Goal: Transaction & Acquisition: Book appointment/travel/reservation

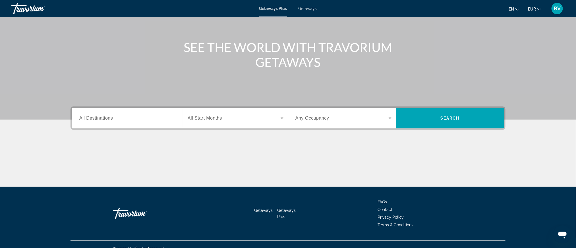
scroll to position [59, 0]
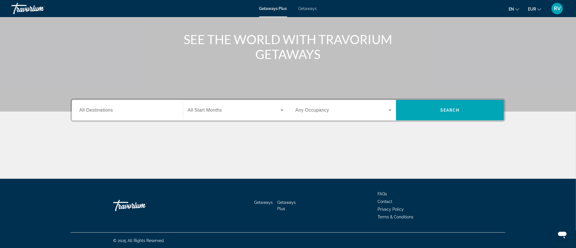
click at [103, 109] on span "All Destinations" at bounding box center [96, 110] width 34 height 5
click at [103, 109] on input "Destination All Destinations" at bounding box center [127, 110] width 96 height 7
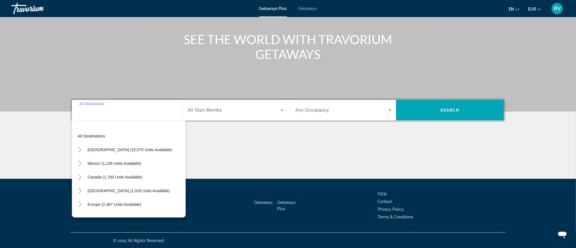
click at [218, 112] on span "All Start Months" at bounding box center [205, 110] width 34 height 5
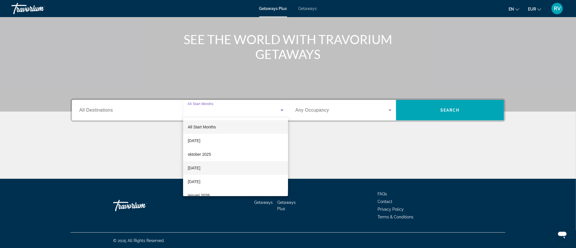
click at [200, 168] on span "[DATE]" at bounding box center [194, 167] width 13 height 7
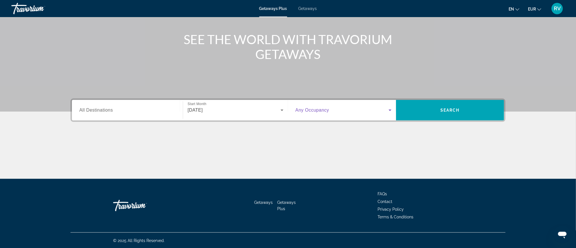
click at [390, 111] on icon "Search widget" at bounding box center [390, 110] width 7 height 7
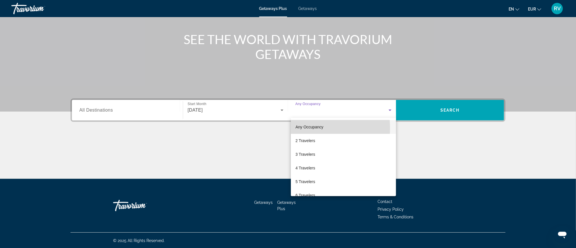
click at [301, 128] on span "Any Occupancy" at bounding box center [310, 127] width 28 height 5
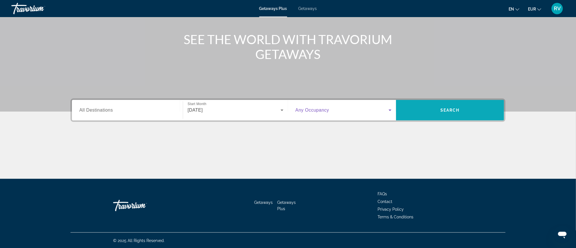
click at [452, 108] on span "Search" at bounding box center [450, 110] width 19 height 5
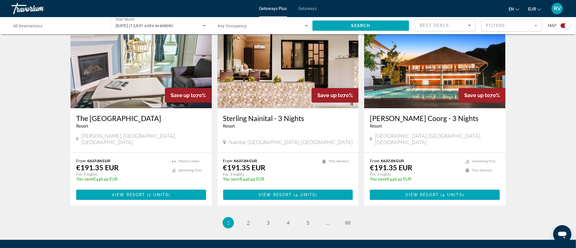
scroll to position [858, 0]
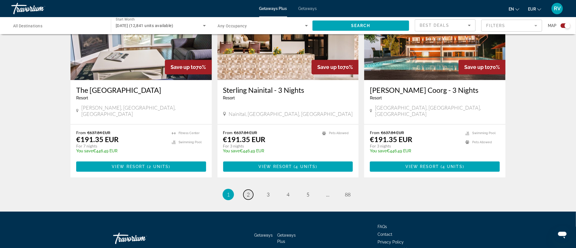
click at [248, 191] on span "2" at bounding box center [248, 194] width 3 height 6
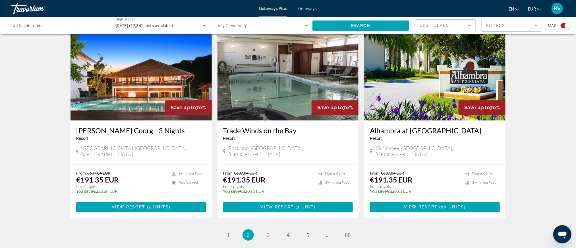
scroll to position [858, 0]
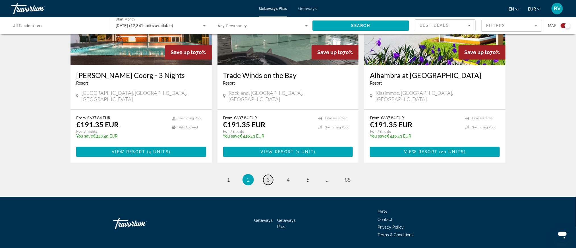
click at [268, 176] on span "3" at bounding box center [268, 179] width 3 height 6
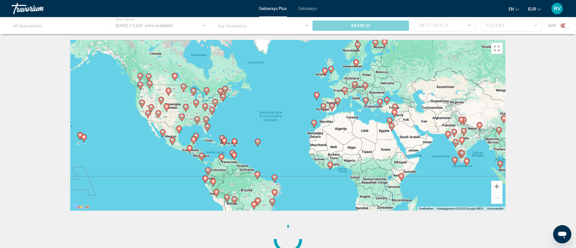
click at [317, 96] on icon "Main content" at bounding box center [316, 95] width 5 height 7
type input "**********"
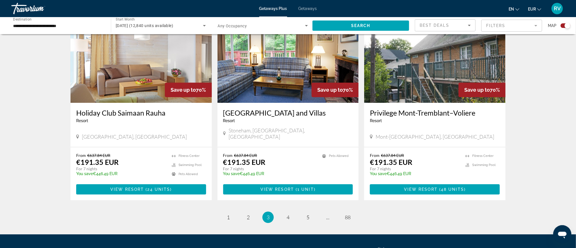
scroll to position [837, 0]
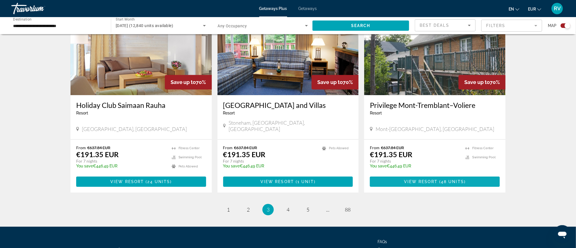
click at [422, 179] on span "View Resort" at bounding box center [421, 181] width 34 height 5
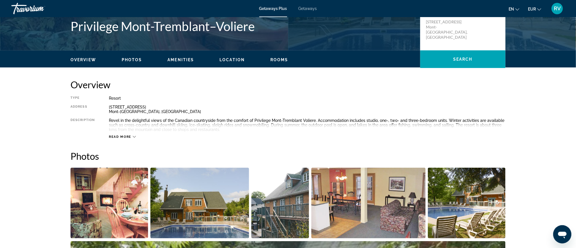
scroll to position [137, 0]
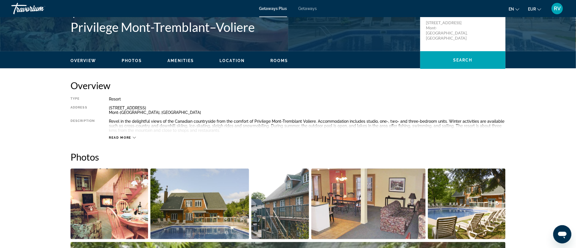
click at [304, 13] on div "Getaways Plus Getaways en English Español Français Italiano Português русский E…" at bounding box center [288, 8] width 576 height 15
click at [450, 62] on span "Main content" at bounding box center [463, 60] width 85 height 14
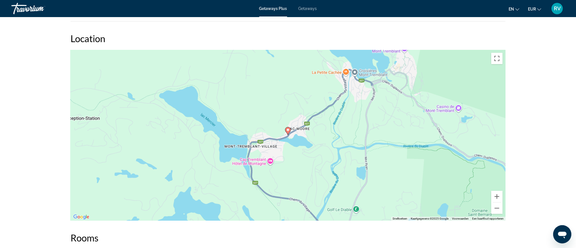
scroll to position [784, 0]
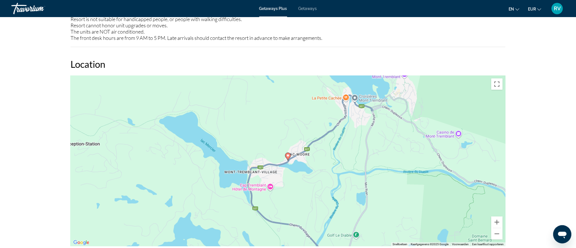
click at [275, 6] on span "Getaways Plus" at bounding box center [274, 8] width 28 height 5
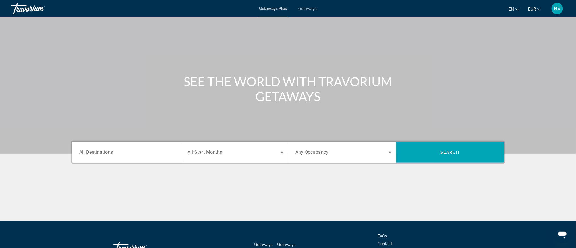
scroll to position [59, 0]
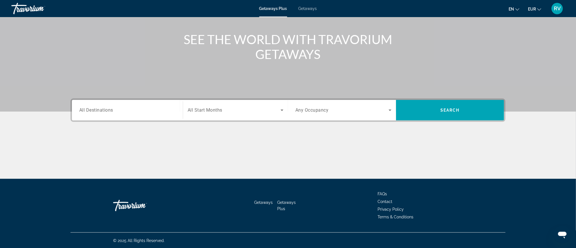
click at [102, 107] on span "All Destinations" at bounding box center [96, 109] width 34 height 5
click at [102, 107] on input "Destination All Destinations" at bounding box center [127, 110] width 96 height 7
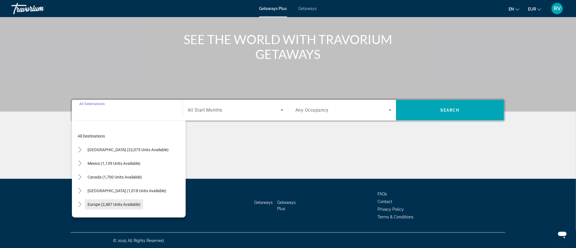
click at [112, 204] on span "Europe (2,487 units available)" at bounding box center [114, 204] width 53 height 5
type input "**********"
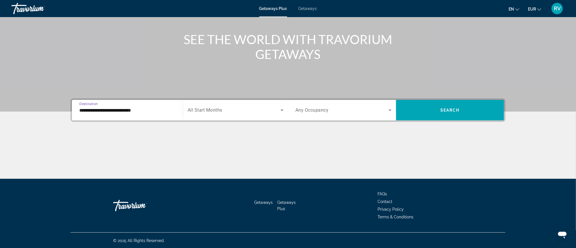
click at [215, 110] on span "All Start Months" at bounding box center [205, 110] width 35 height 5
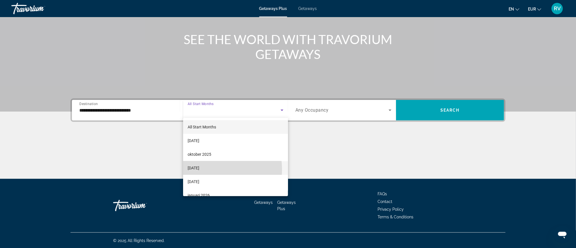
click at [199, 169] on span "[DATE]" at bounding box center [194, 167] width 12 height 7
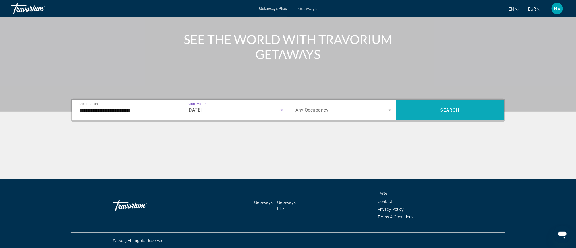
click at [429, 113] on span "Search widget" at bounding box center [450, 110] width 108 height 14
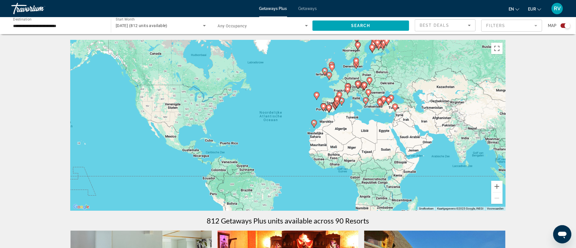
click at [313, 122] on image "Main content" at bounding box center [314, 122] width 3 height 3
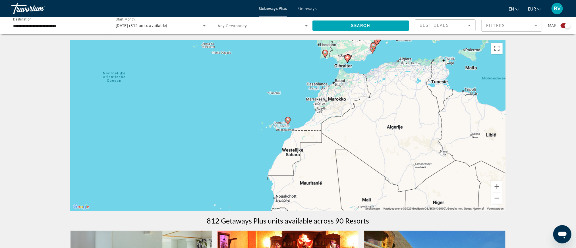
click at [156, 114] on div "Druk op de pijltoetsen om te navigeren. Druk op Alt + Enter om te slepen met he…" at bounding box center [288, 125] width 435 height 171
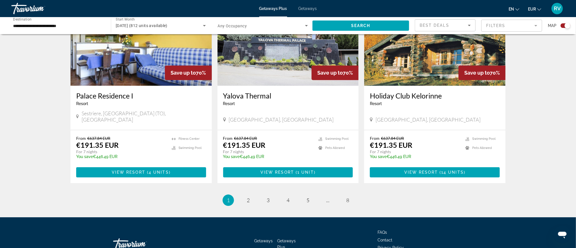
scroll to position [837, 0]
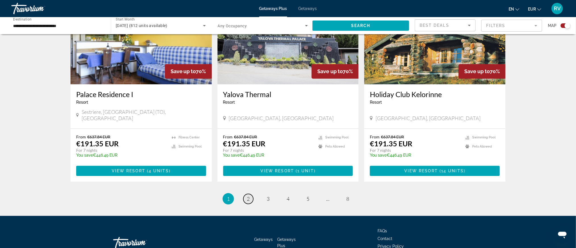
click at [248, 195] on span "2" at bounding box center [248, 198] width 3 height 6
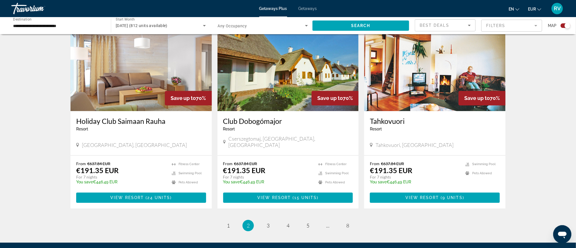
scroll to position [802, 0]
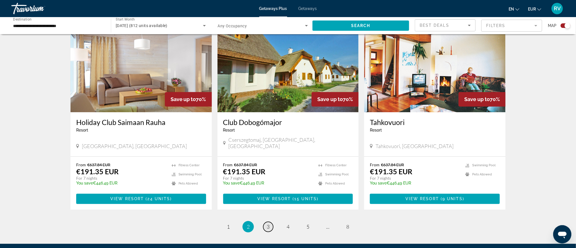
click at [268, 222] on link "page 3" at bounding box center [268, 227] width 10 height 10
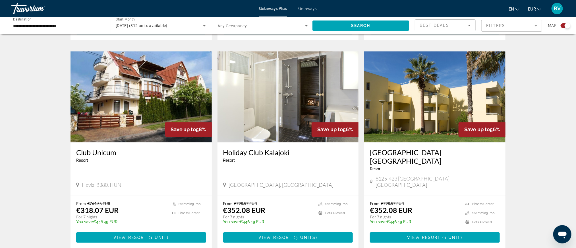
scroll to position [784, 0]
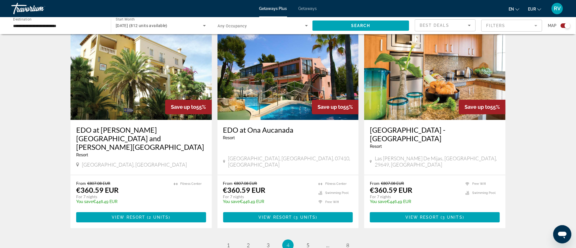
scroll to position [837, 0]
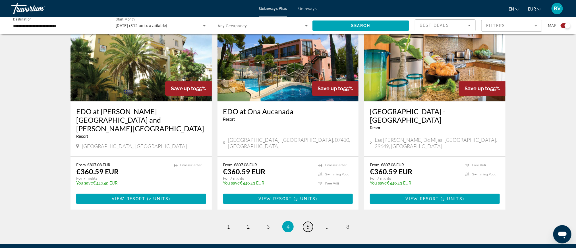
click at [307, 223] on span "5" at bounding box center [308, 226] width 3 height 6
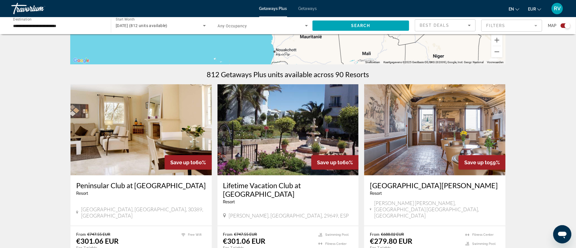
scroll to position [171, 0]
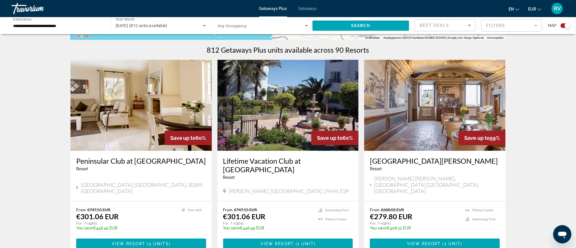
click at [132, 109] on img "Main content" at bounding box center [141, 105] width 141 height 91
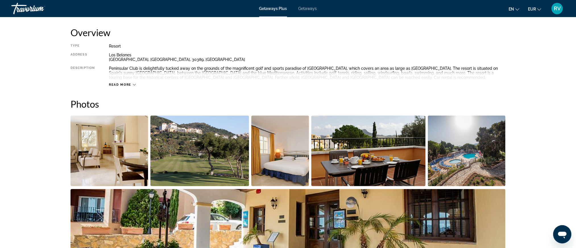
scroll to position [104, 0]
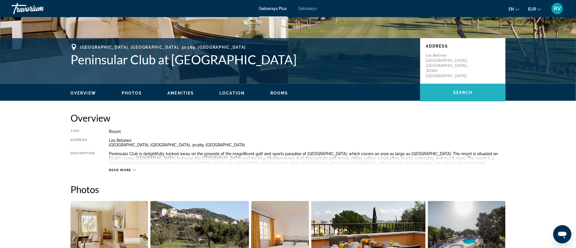
click at [475, 90] on span "Main content" at bounding box center [463, 93] width 85 height 14
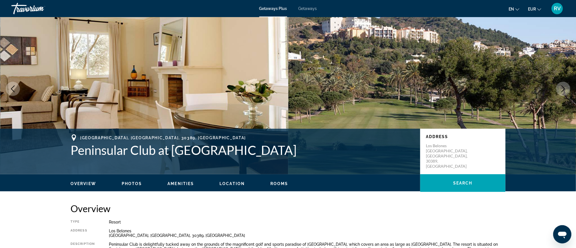
scroll to position [0, 0]
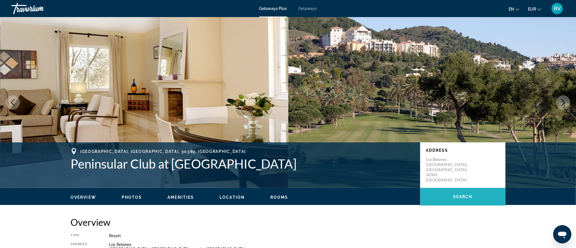
click at [470, 196] on span "Search" at bounding box center [463, 196] width 19 height 5
click at [278, 9] on span "Getaways Plus" at bounding box center [274, 8] width 28 height 5
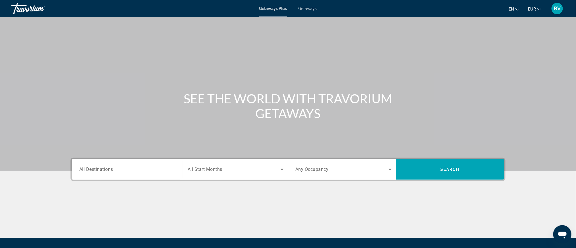
click at [96, 170] on span "All Destinations" at bounding box center [96, 168] width 34 height 5
click at [96, 170] on input "Destination All Destinations" at bounding box center [127, 169] width 96 height 7
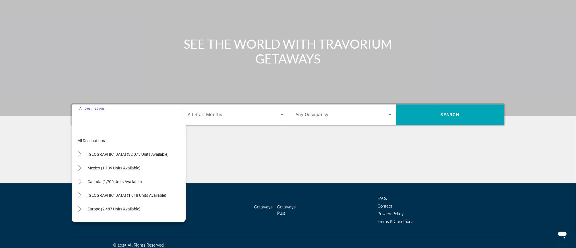
scroll to position [59, 0]
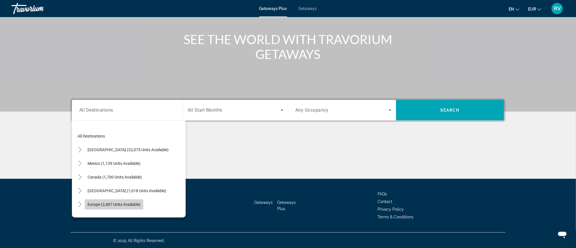
click at [118, 203] on span "Europe (2,487 units available)" at bounding box center [114, 204] width 53 height 5
type input "**********"
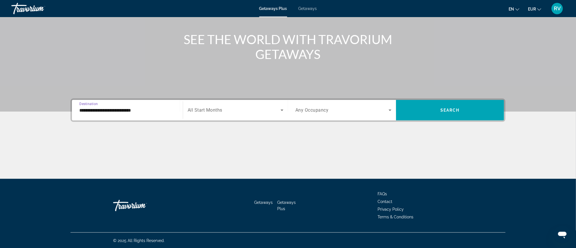
click at [207, 110] on span "All Start Months" at bounding box center [205, 110] width 35 height 5
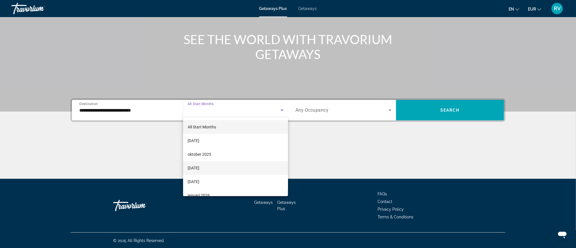
click at [199, 168] on span "[DATE]" at bounding box center [194, 167] width 12 height 7
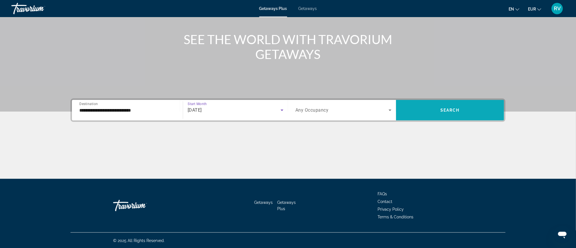
click at [463, 104] on span "Search widget" at bounding box center [450, 110] width 108 height 14
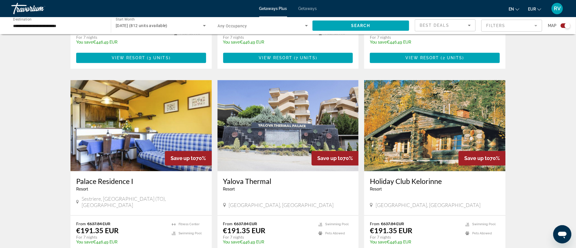
scroll to position [751, 0]
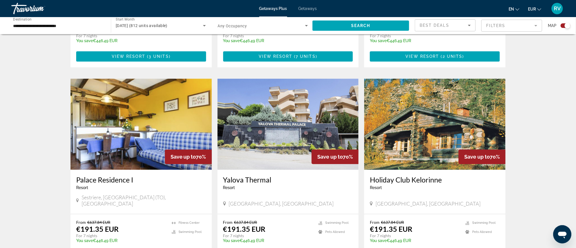
click at [124, 117] on img "Main content" at bounding box center [141, 124] width 141 height 91
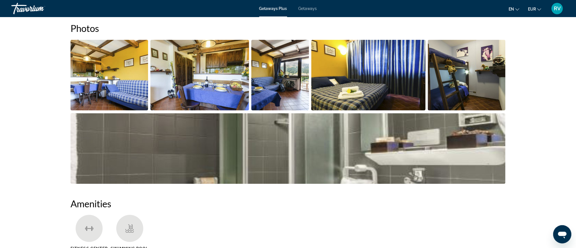
scroll to position [273, 0]
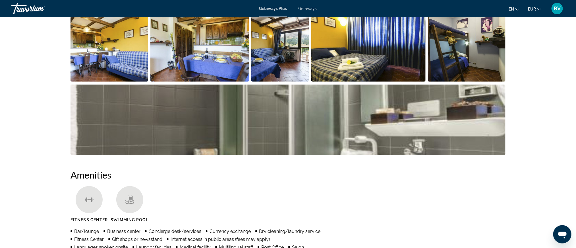
click at [124, 116] on img "Open full-screen image slider" at bounding box center [288, 120] width 435 height 71
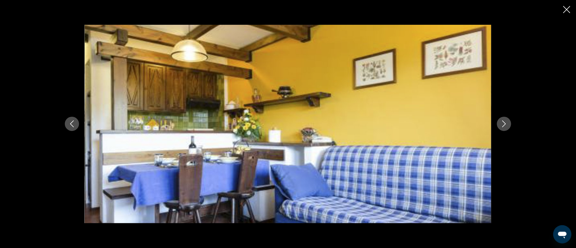
click at [509, 124] on button "Next image" at bounding box center [504, 124] width 14 height 14
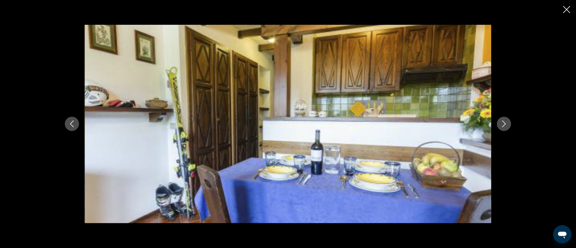
click at [504, 122] on icon "Next image" at bounding box center [504, 123] width 7 height 7
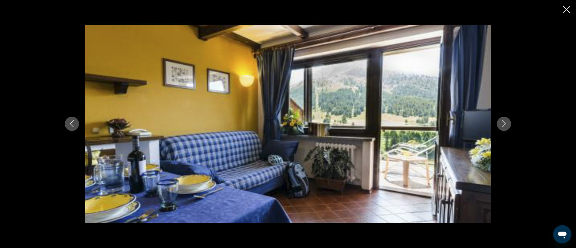
click at [504, 122] on icon "Next image" at bounding box center [504, 123] width 7 height 7
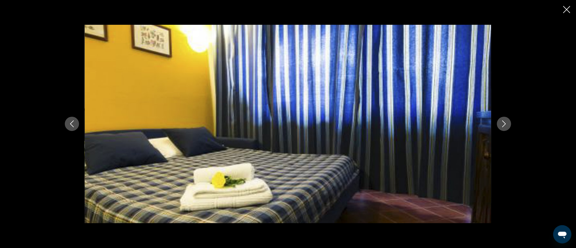
click at [504, 122] on icon "Next image" at bounding box center [504, 123] width 7 height 7
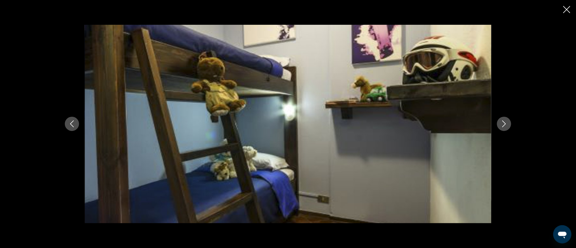
click at [504, 122] on icon "Next image" at bounding box center [504, 123] width 7 height 7
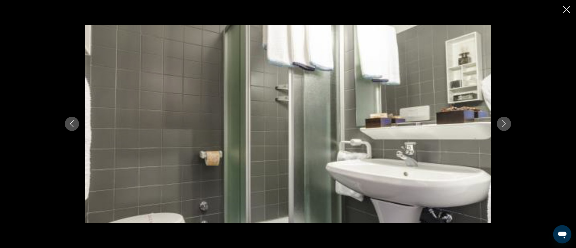
click at [504, 122] on icon "Next image" at bounding box center [504, 123] width 7 height 7
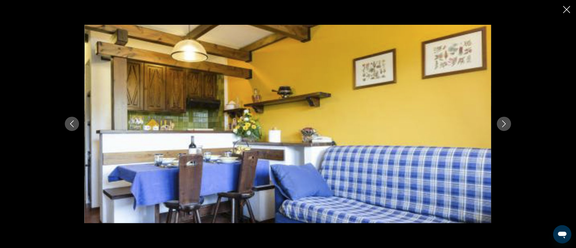
click at [504, 122] on icon "Next image" at bounding box center [504, 123] width 7 height 7
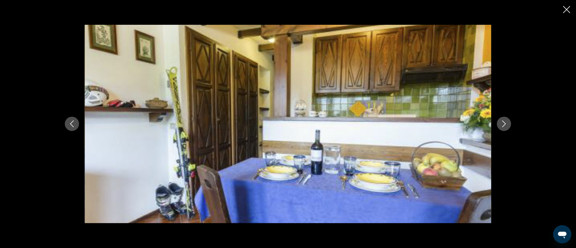
click at [504, 122] on icon "Next image" at bounding box center [504, 123] width 7 height 7
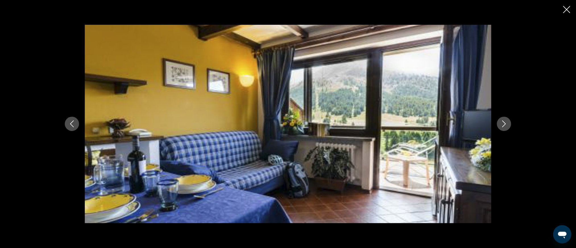
click at [504, 122] on icon "Next image" at bounding box center [504, 123] width 7 height 7
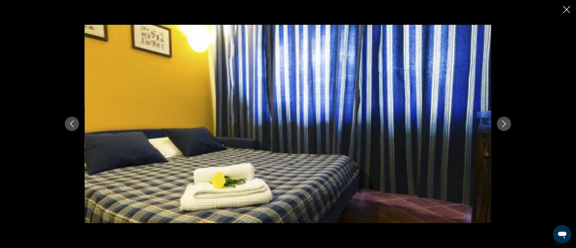
click at [504, 122] on icon "Next image" at bounding box center [504, 123] width 7 height 7
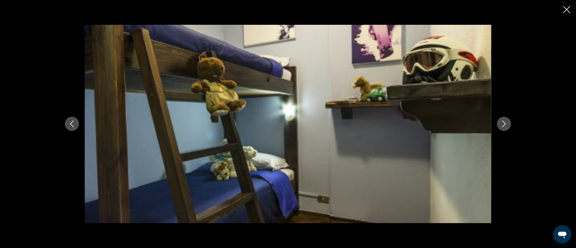
click at [504, 122] on icon "Next image" at bounding box center [504, 123] width 7 height 7
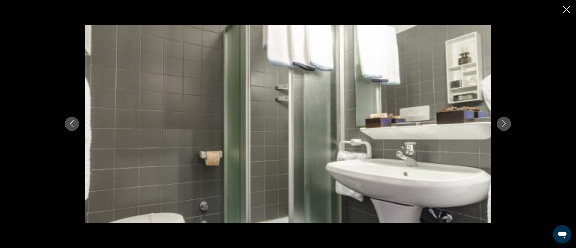
click at [504, 122] on icon "Next image" at bounding box center [505, 124] width 4 height 7
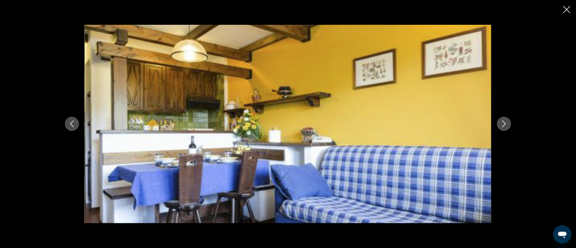
click at [567, 6] on icon "Close slideshow" at bounding box center [567, 9] width 7 height 7
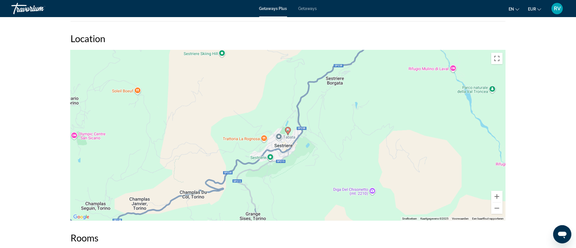
scroll to position [802, 0]
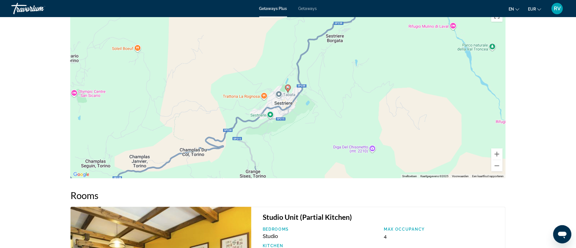
click at [303, 12] on div "Getaways Plus Getaways en English Español Français Italiano Português русский E…" at bounding box center [288, 8] width 576 height 15
click at [269, 12] on div "Getaways Plus Getaways en English Español Français Italiano Português русский E…" at bounding box center [288, 8] width 576 height 15
click at [270, 8] on span "Getaways Plus" at bounding box center [274, 8] width 28 height 5
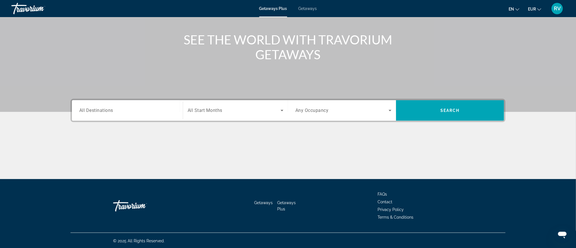
scroll to position [59, 0]
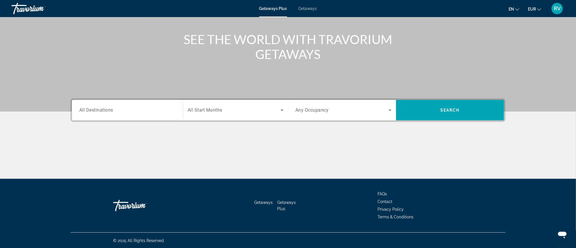
click at [108, 111] on span "All Destinations" at bounding box center [96, 109] width 34 height 5
click at [108, 111] on input "Destination All Destinations" at bounding box center [127, 110] width 96 height 7
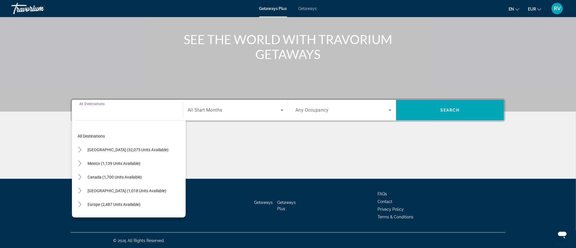
click at [109, 203] on span "Europe (2,487 units available)" at bounding box center [114, 204] width 53 height 5
type input "**********"
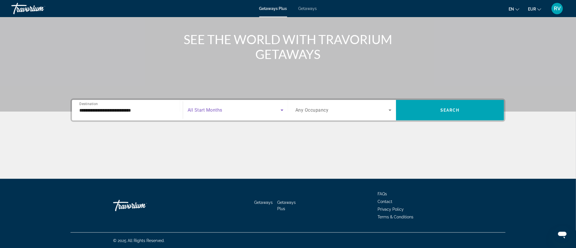
click at [283, 110] on icon "Search widget" at bounding box center [282, 110] width 3 height 1
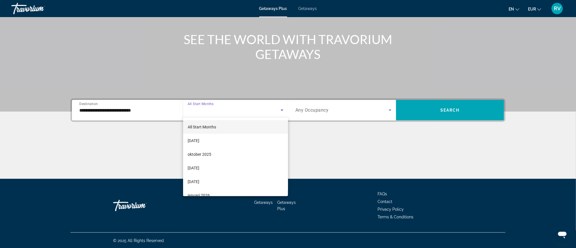
scroll to position [17, 0]
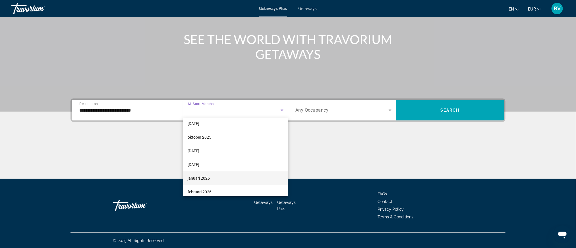
click at [197, 175] on span "januari 2026" at bounding box center [199, 178] width 22 height 7
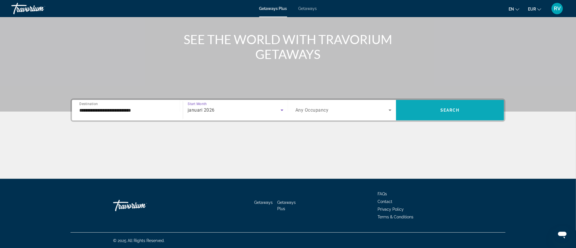
click at [419, 107] on span "Search widget" at bounding box center [450, 110] width 108 height 14
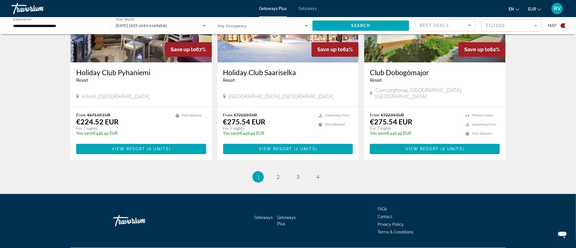
scroll to position [849, 0]
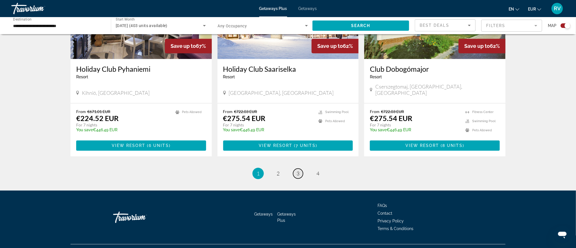
click at [299, 170] on span "3" at bounding box center [298, 173] width 3 height 6
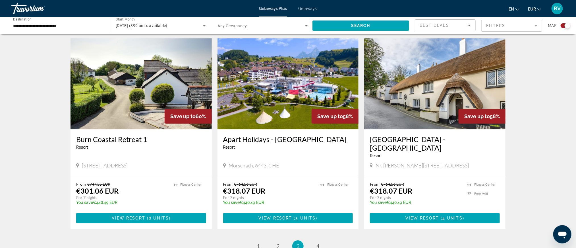
scroll to position [819, 0]
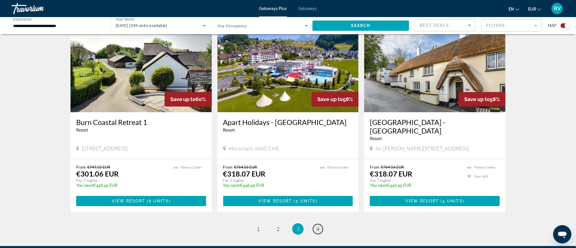
click at [318, 226] on span "4" at bounding box center [318, 229] width 3 height 6
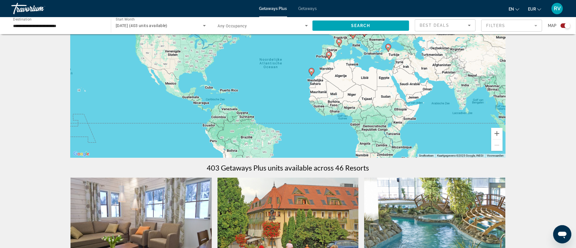
scroll to position [51, 0]
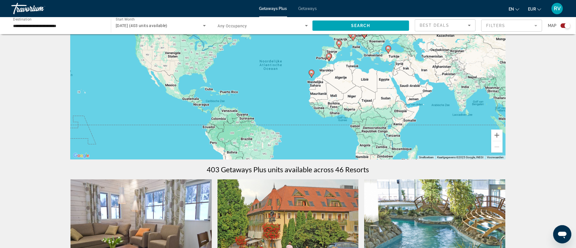
click at [469, 22] on icon "Sort by" at bounding box center [469, 25] width 7 height 7
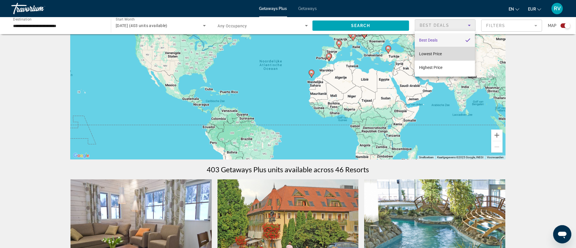
click at [436, 52] on span "Lowest Price" at bounding box center [431, 54] width 23 height 5
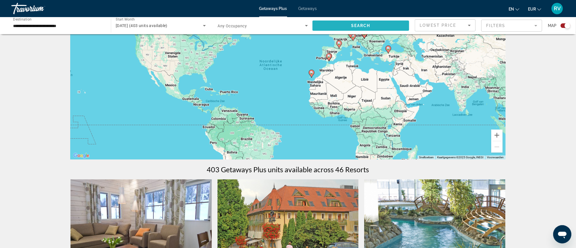
click at [341, 25] on span "Search widget" at bounding box center [361, 26] width 97 height 14
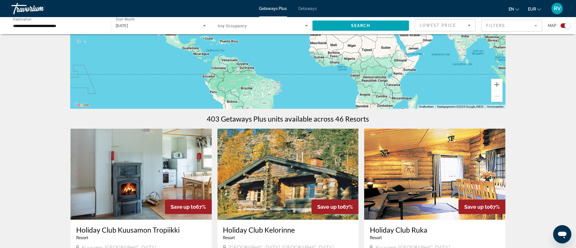
scroll to position [68, 0]
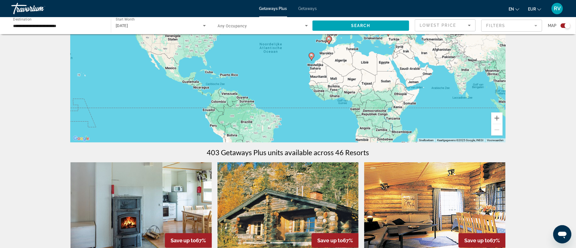
click at [267, 9] on span "Getaways Plus" at bounding box center [274, 8] width 28 height 5
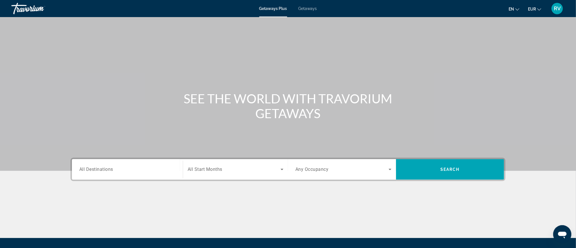
click at [103, 167] on span "All Destinations" at bounding box center [96, 168] width 34 height 5
click at [103, 167] on input "Destination All Destinations" at bounding box center [127, 169] width 96 height 7
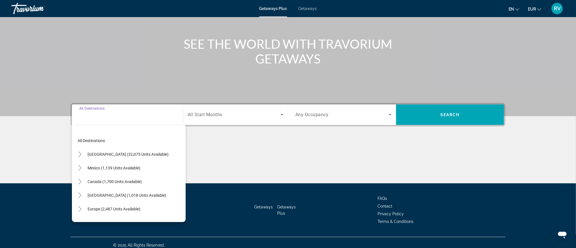
scroll to position [59, 0]
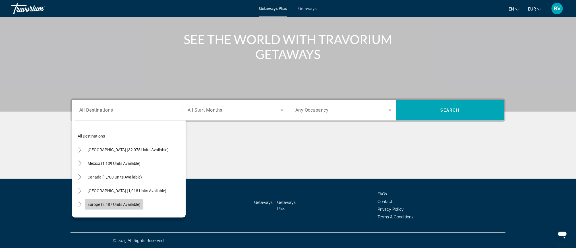
click at [96, 203] on span "Europe (2,487 units available)" at bounding box center [114, 204] width 53 height 5
type input "**********"
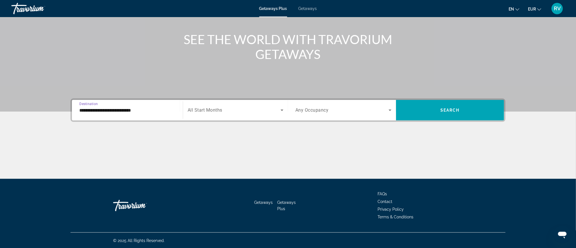
click at [284, 108] on icon "Search widget" at bounding box center [282, 110] width 7 height 7
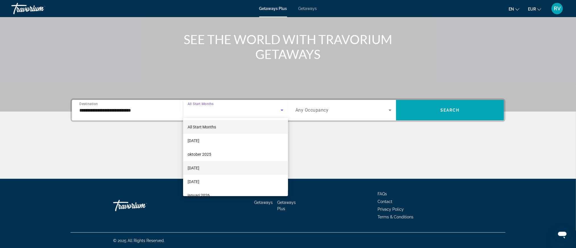
click at [199, 168] on span "[DATE]" at bounding box center [194, 167] width 12 height 7
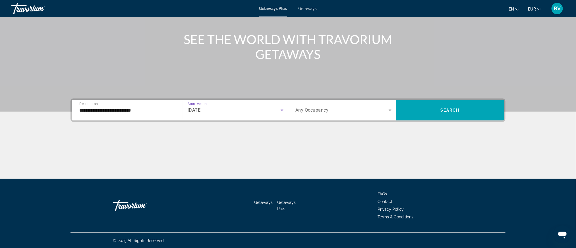
click at [390, 110] on icon "Search widget" at bounding box center [390, 110] width 3 height 1
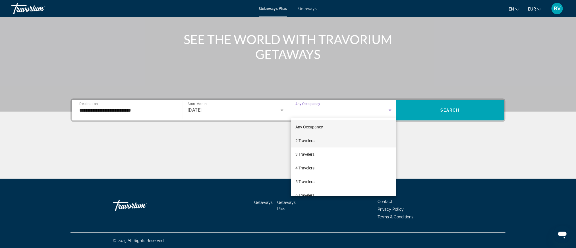
click at [310, 138] on span "2 Travelers" at bounding box center [305, 140] width 19 height 7
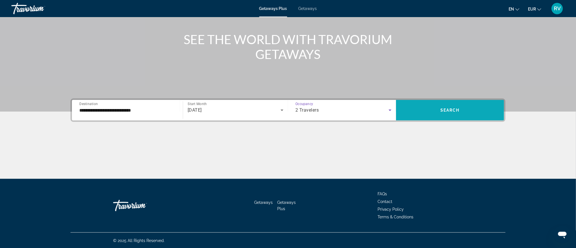
click at [455, 112] on span "Search" at bounding box center [450, 110] width 19 height 5
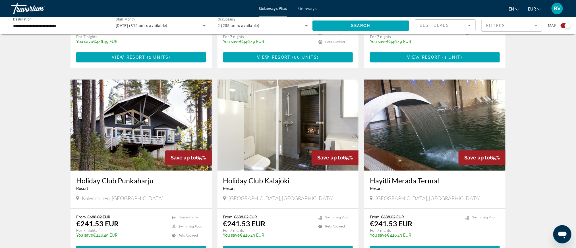
scroll to position [751, 0]
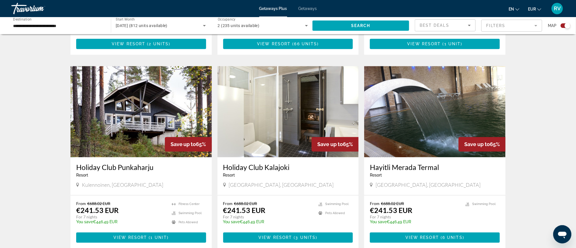
click at [431, 103] on img "Main content" at bounding box center [435, 111] width 141 height 91
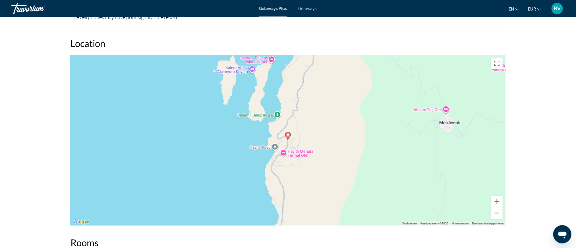
scroll to position [730, 0]
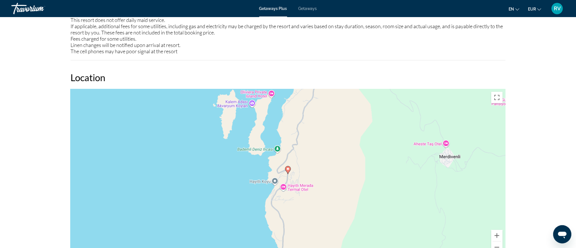
click at [281, 11] on span "Getaways Plus" at bounding box center [274, 8] width 28 height 5
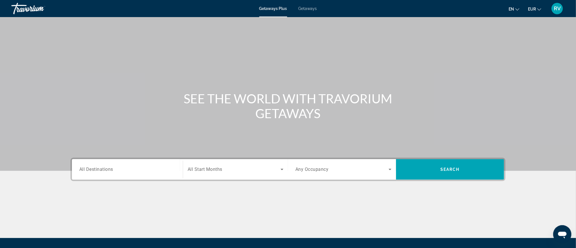
click at [106, 172] on span "All Destinations" at bounding box center [96, 168] width 34 height 5
click at [106, 172] on input "Destination All Destinations" at bounding box center [127, 169] width 96 height 7
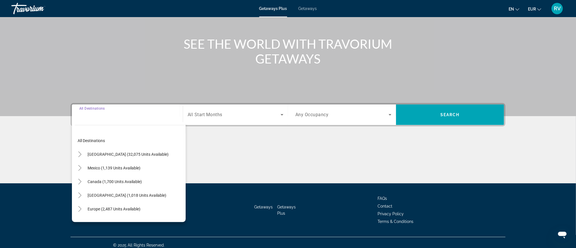
scroll to position [59, 0]
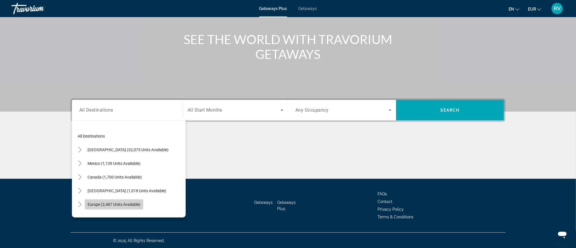
click at [103, 202] on span "Europe (2,487 units available)" at bounding box center [114, 204] width 53 height 5
type input "**********"
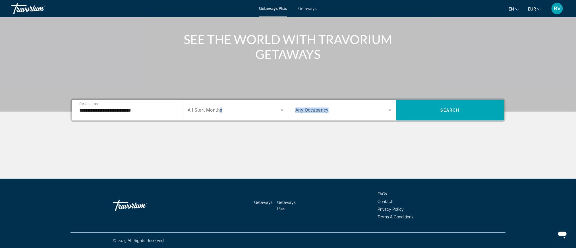
drag, startPoint x: 278, startPoint y: 158, endPoint x: 219, endPoint y: 110, distance: 76.0
click at [219, 110] on div "**********" at bounding box center [288, 138] width 458 height 80
click at [206, 110] on span "All Start Months" at bounding box center [205, 110] width 35 height 5
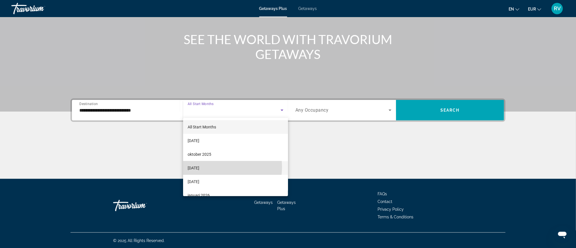
click at [199, 167] on span "[DATE]" at bounding box center [194, 167] width 12 height 7
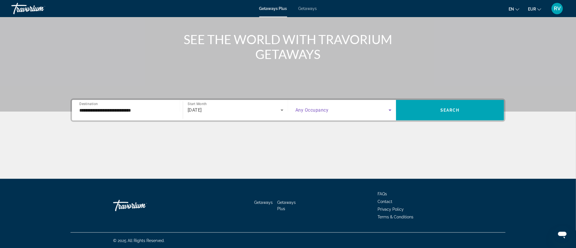
click at [390, 110] on icon "Search widget" at bounding box center [390, 110] width 7 height 7
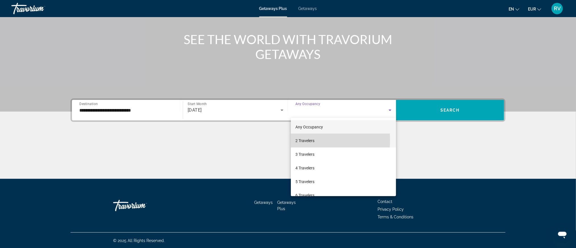
click at [301, 140] on span "2 Travelers" at bounding box center [305, 140] width 19 height 7
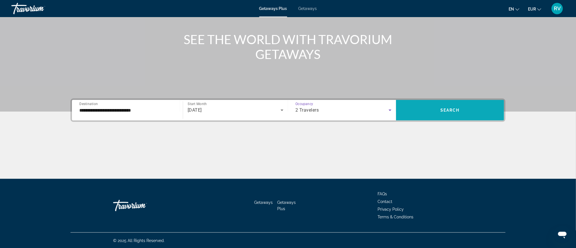
click at [454, 107] on span "Search widget" at bounding box center [450, 110] width 108 height 14
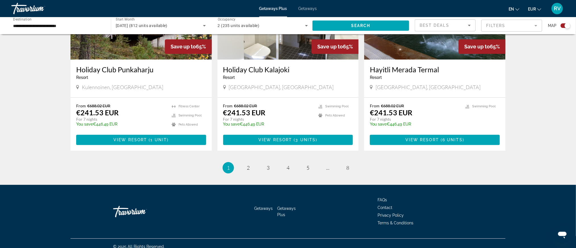
scroll to position [849, 0]
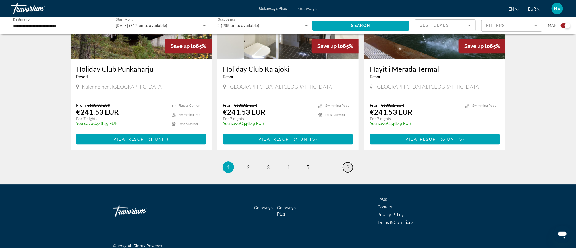
click at [347, 164] on span "8" at bounding box center [348, 167] width 3 height 6
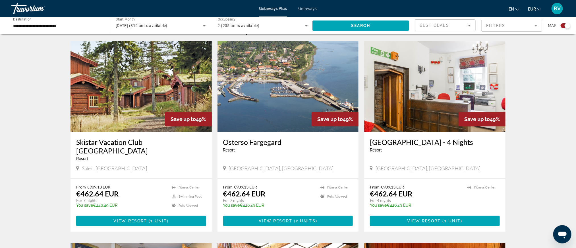
scroll to position [188, 0]
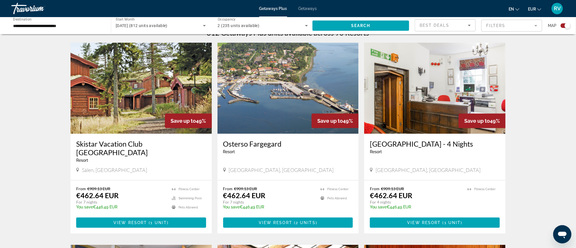
click at [287, 111] on img "Main content" at bounding box center [288, 88] width 141 height 91
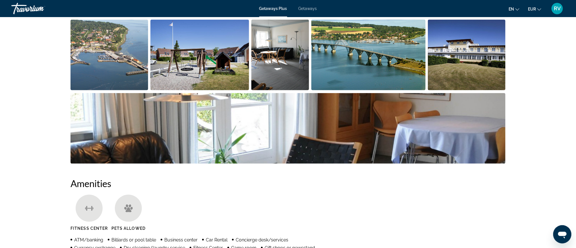
scroll to position [273, 0]
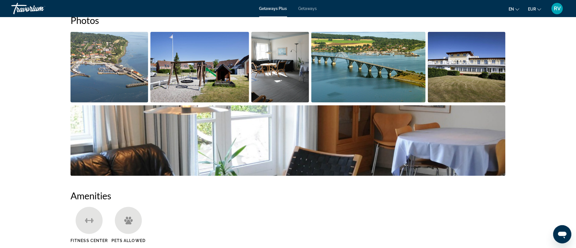
click at [230, 140] on img "Open full-screen image slider" at bounding box center [288, 140] width 435 height 71
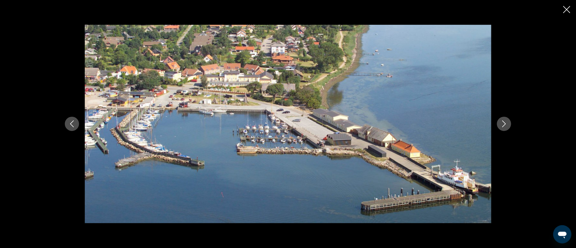
click at [502, 122] on icon "Next image" at bounding box center [504, 123] width 7 height 7
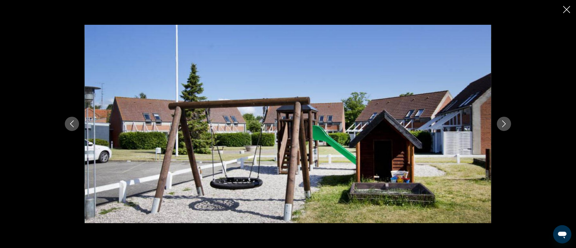
click at [502, 122] on icon "Next image" at bounding box center [504, 123] width 7 height 7
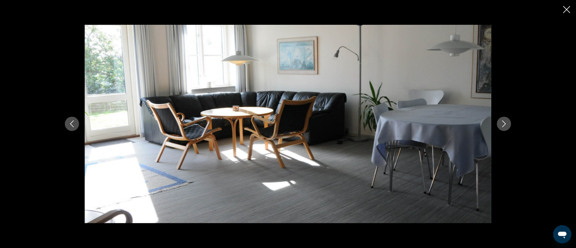
click at [502, 122] on icon "Next image" at bounding box center [504, 123] width 7 height 7
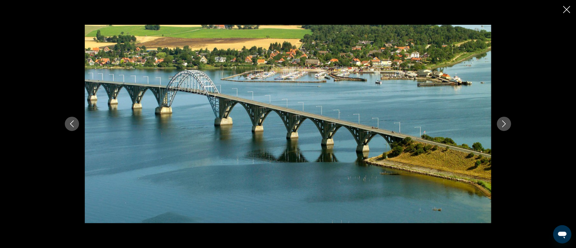
click at [502, 122] on icon "Next image" at bounding box center [504, 123] width 7 height 7
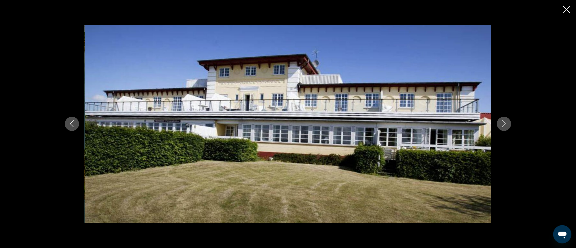
click at [502, 123] on icon "Next image" at bounding box center [504, 123] width 7 height 7
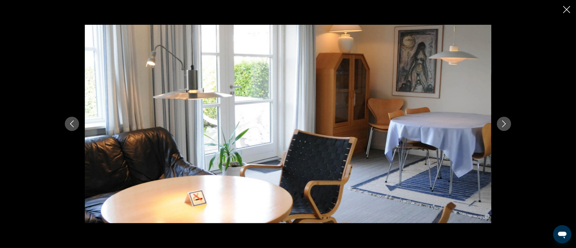
click at [502, 122] on icon "Next image" at bounding box center [504, 123] width 7 height 7
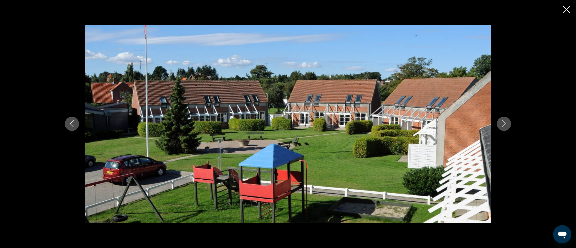
click at [502, 122] on icon "Next image" at bounding box center [504, 123] width 7 height 7
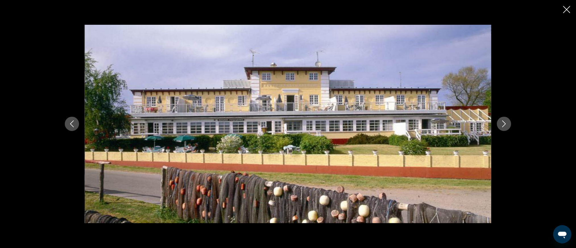
click at [502, 122] on icon "Next image" at bounding box center [504, 123] width 7 height 7
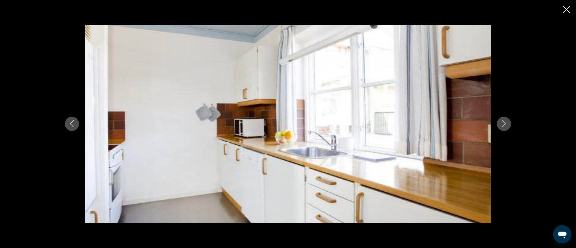
click at [502, 122] on icon "Next image" at bounding box center [504, 123] width 7 height 7
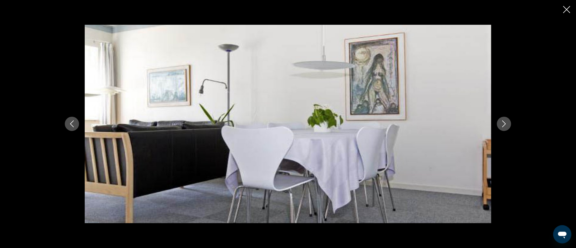
click at [502, 122] on icon "Next image" at bounding box center [504, 123] width 7 height 7
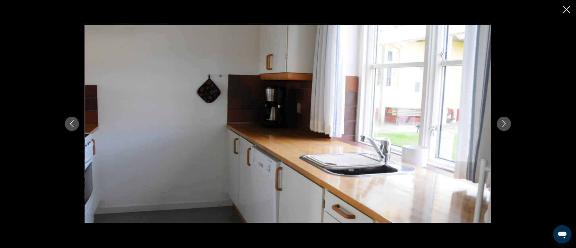
click at [502, 122] on icon "Next image" at bounding box center [504, 123] width 7 height 7
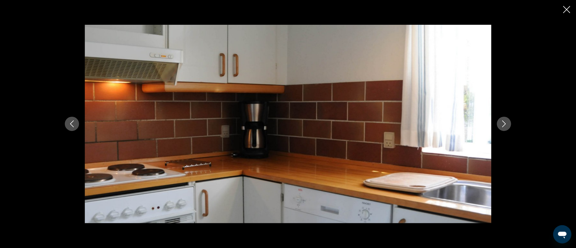
click at [502, 122] on icon "Next image" at bounding box center [504, 123] width 7 height 7
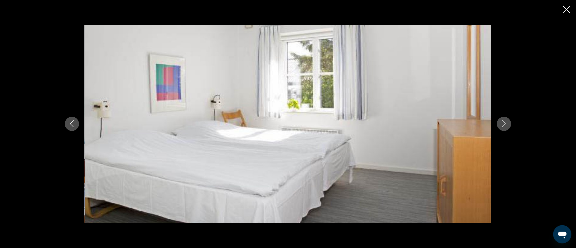
click at [503, 122] on icon "Next image" at bounding box center [504, 123] width 7 height 7
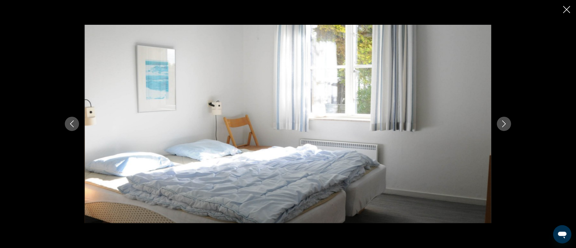
click at [503, 122] on icon "Next image" at bounding box center [504, 123] width 7 height 7
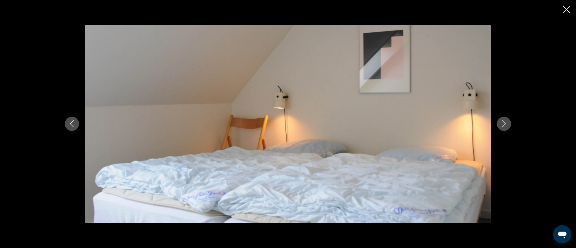
click at [67, 122] on button "Previous image" at bounding box center [72, 124] width 14 height 14
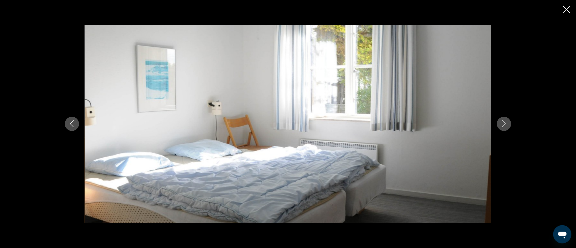
click at [67, 122] on button "Previous image" at bounding box center [72, 124] width 14 height 14
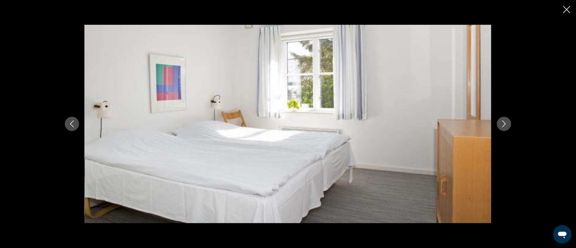
click at [504, 121] on icon "Next image" at bounding box center [504, 123] width 7 height 7
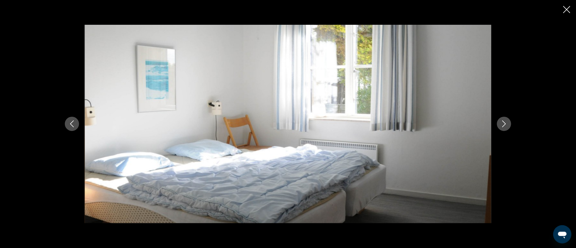
click at [504, 121] on icon "Next image" at bounding box center [504, 123] width 7 height 7
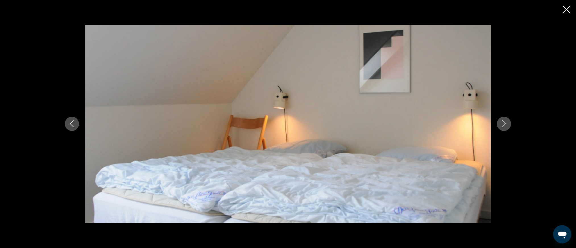
click at [504, 121] on icon "Next image" at bounding box center [504, 123] width 7 height 7
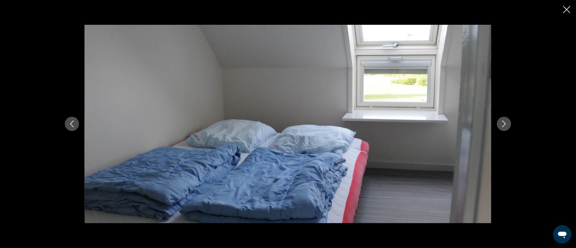
click at [504, 121] on icon "Next image" at bounding box center [504, 123] width 7 height 7
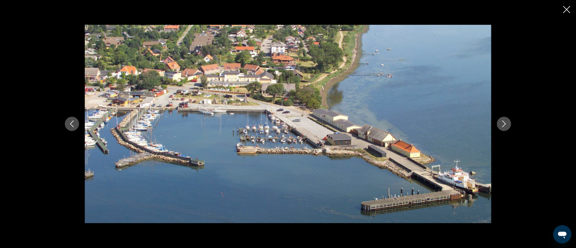
click at [504, 121] on icon "Next image" at bounding box center [504, 123] width 7 height 7
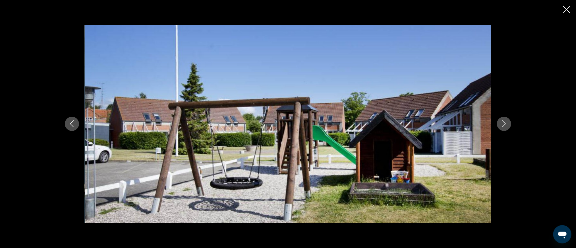
click at [504, 121] on icon "Next image" at bounding box center [504, 123] width 7 height 7
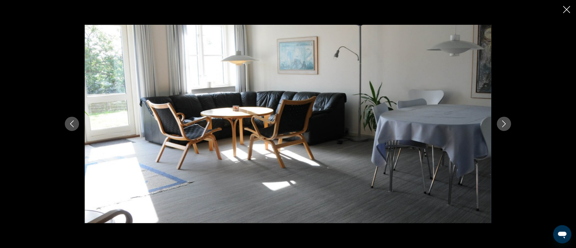
click at [565, 7] on icon "Close slideshow" at bounding box center [567, 9] width 7 height 7
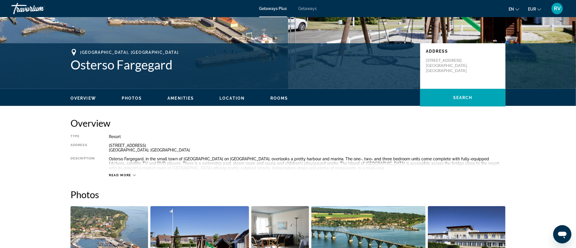
scroll to position [120, 0]
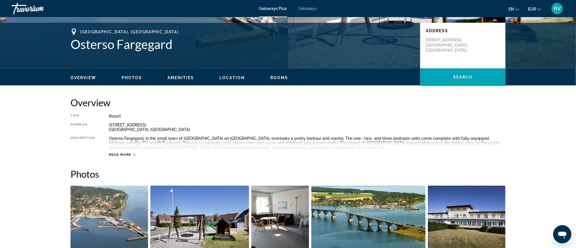
click at [133, 155] on icon "Main content" at bounding box center [134, 154] width 3 height 3
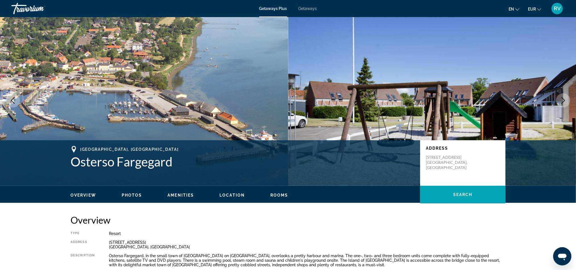
scroll to position [0, 0]
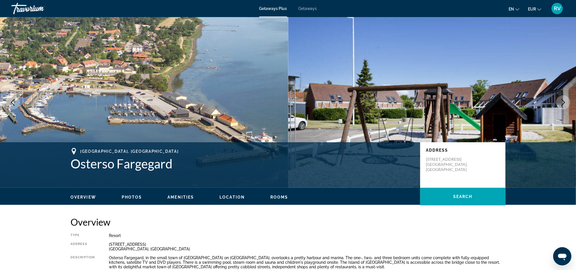
click at [274, 9] on span "Getaways Plus" at bounding box center [274, 8] width 28 height 5
